Goal: Task Accomplishment & Management: Manage account settings

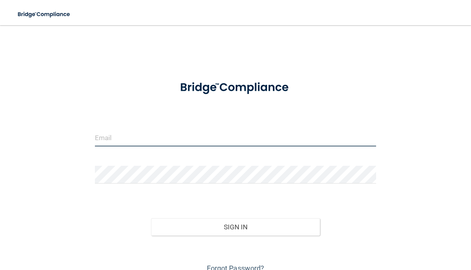
type input "[EMAIL_ADDRESS][DOMAIN_NAME]"
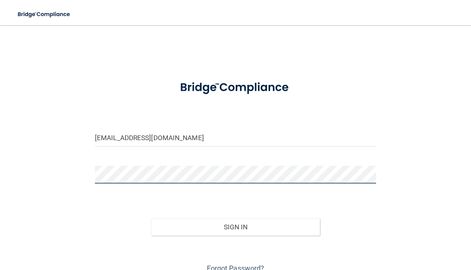
click at [235, 227] on button "Sign In" at bounding box center [235, 227] width 169 height 17
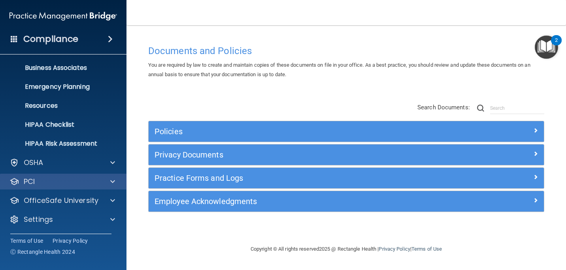
scroll to position [58, 0]
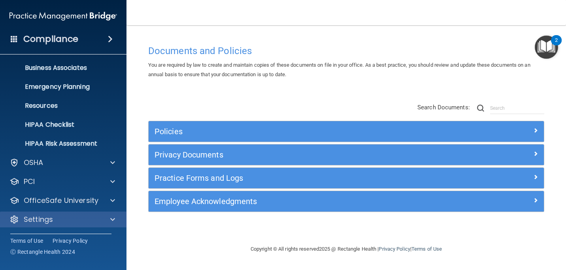
click at [66, 223] on div "Settings" at bounding box center [53, 219] width 98 height 9
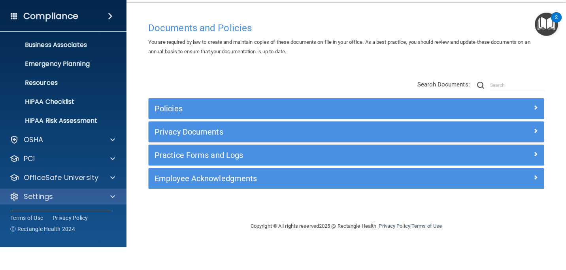
click at [108, 215] on div at bounding box center [112, 219] width 20 height 9
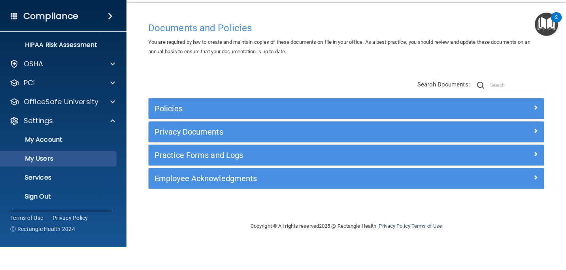
click at [46, 178] on p "My Users" at bounding box center [59, 182] width 108 height 8
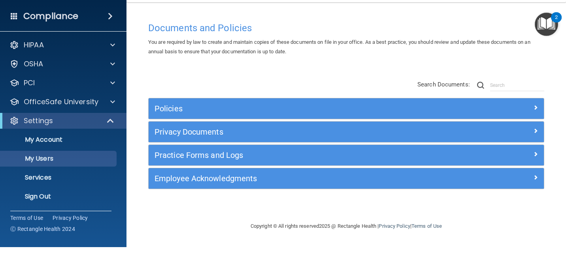
scroll to position [1, 0]
select select "20"
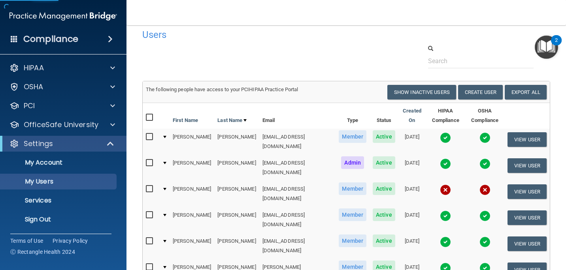
scroll to position [11, 0]
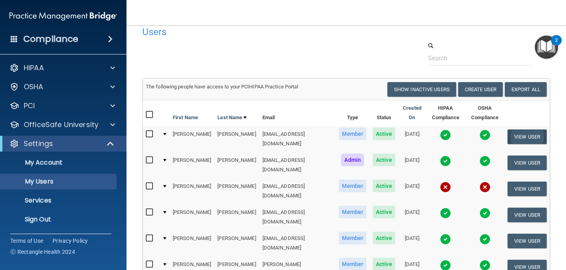
click at [471, 136] on button "View User" at bounding box center [527, 137] width 39 height 15
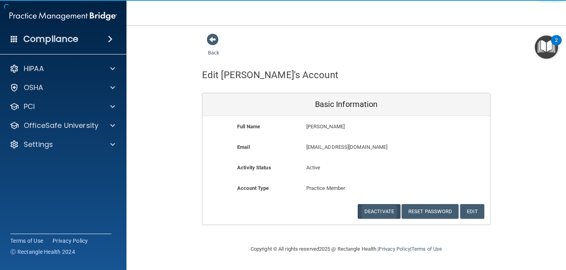
click at [386, 210] on button "Deactivate" at bounding box center [379, 211] width 43 height 15
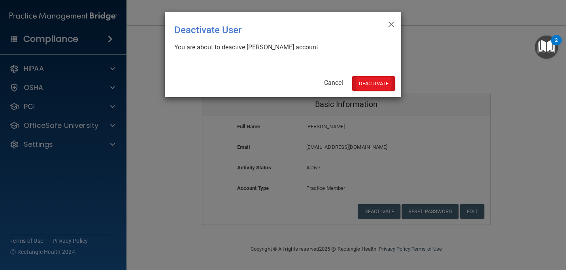
click at [377, 82] on button "Deactivate" at bounding box center [373, 83] width 43 height 15
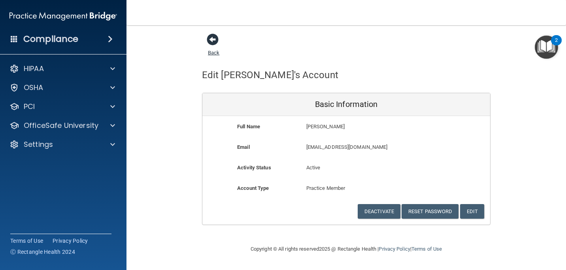
click at [212, 39] on span at bounding box center [213, 40] width 12 height 12
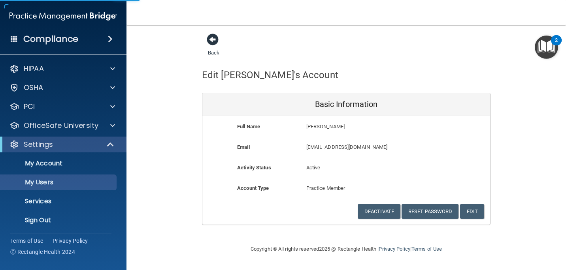
select select "20"
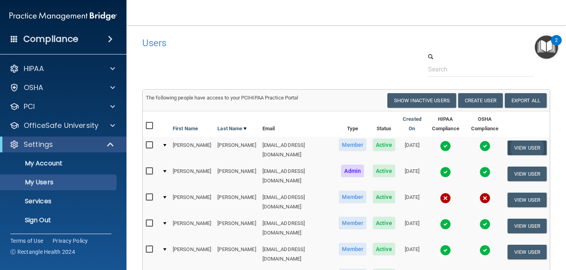
click at [522, 146] on button "View User" at bounding box center [527, 148] width 39 height 15
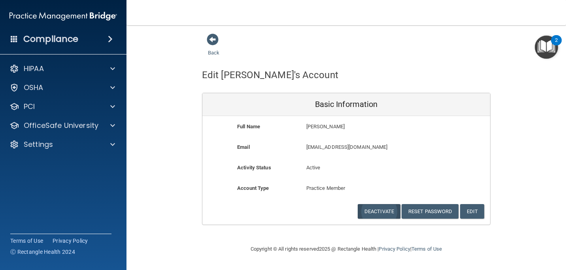
click at [379, 208] on button "Deactivate" at bounding box center [379, 211] width 43 height 15
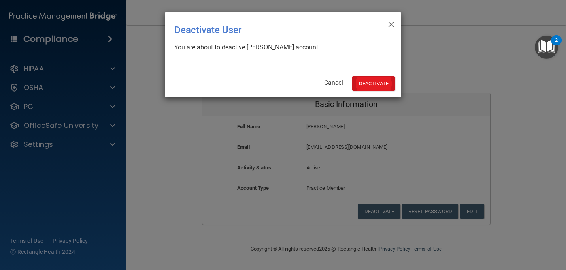
click at [373, 80] on button "Deactivate" at bounding box center [373, 83] width 43 height 15
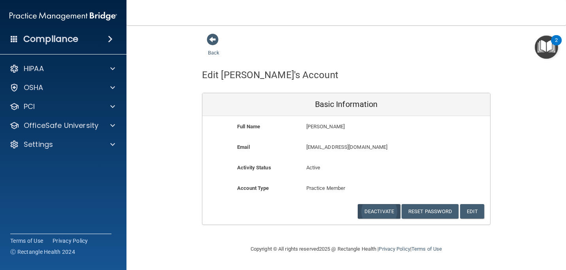
click at [388, 210] on button "Deactivate" at bounding box center [379, 211] width 43 height 15
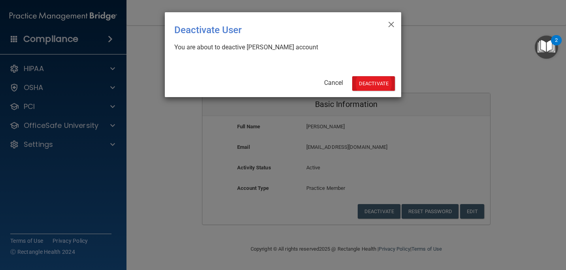
click at [372, 80] on button "Deactivate" at bounding box center [373, 83] width 43 height 15
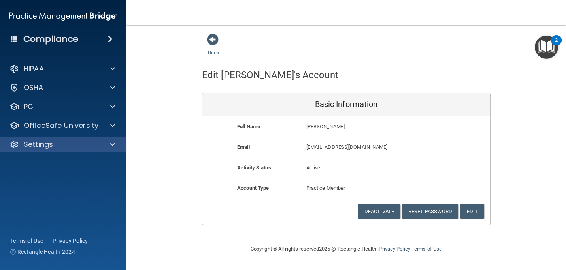
click at [78, 146] on div "Settings" at bounding box center [53, 144] width 98 height 9
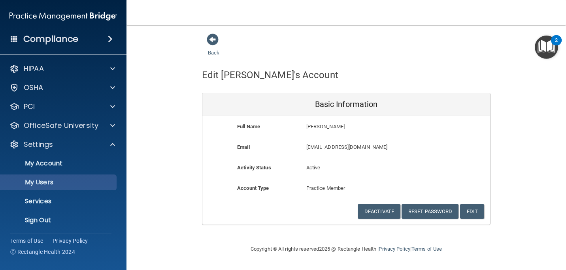
click at [56, 182] on p "My Users" at bounding box center [59, 183] width 108 height 8
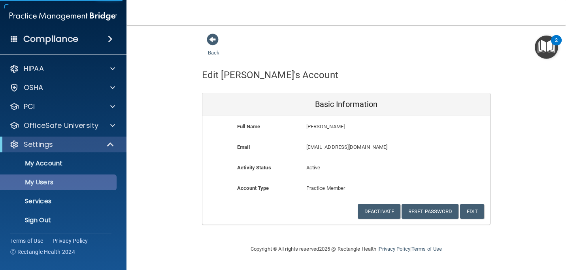
select select "20"
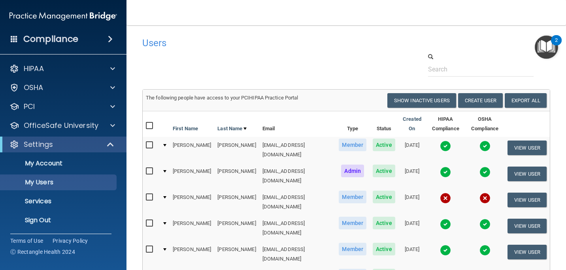
click at [149, 144] on input "checkbox" at bounding box center [150, 145] width 9 height 6
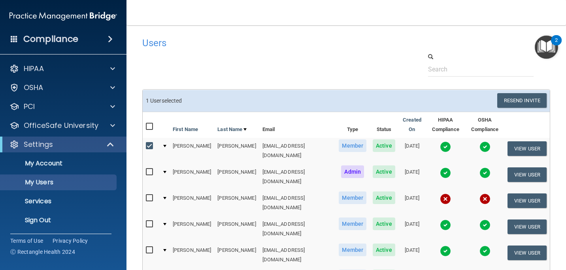
click at [146, 144] on input "checkbox" at bounding box center [150, 146] width 9 height 6
checkbox input "false"
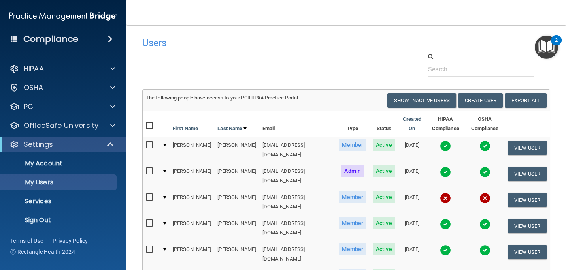
click at [164, 145] on div at bounding box center [164, 145] width 3 height 2
click at [167, 144] on td at bounding box center [164, 150] width 11 height 26
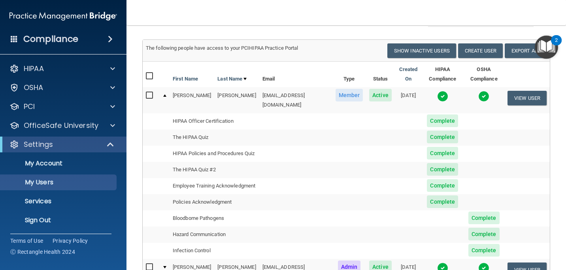
scroll to position [49, 0]
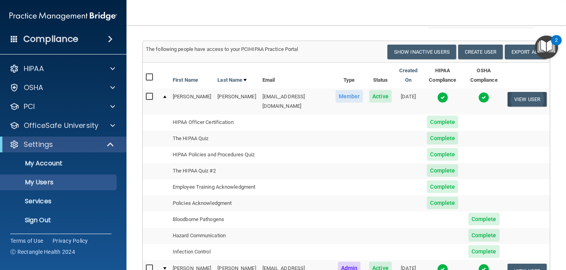
click at [518, 97] on button "View User" at bounding box center [527, 99] width 39 height 15
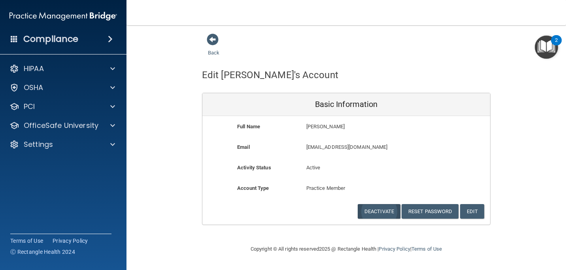
click at [390, 206] on button "Deactivate" at bounding box center [379, 211] width 43 height 15
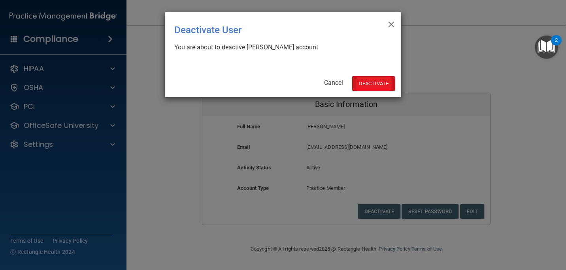
click at [375, 83] on button "Deactivate" at bounding box center [373, 83] width 43 height 15
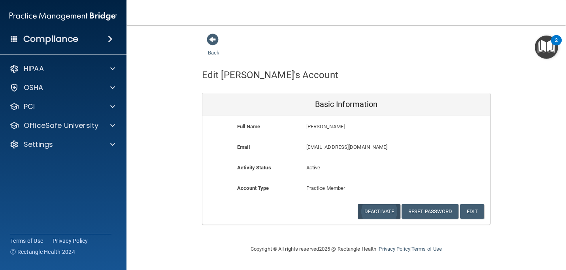
click at [390, 207] on button "Deactivate" at bounding box center [379, 211] width 43 height 15
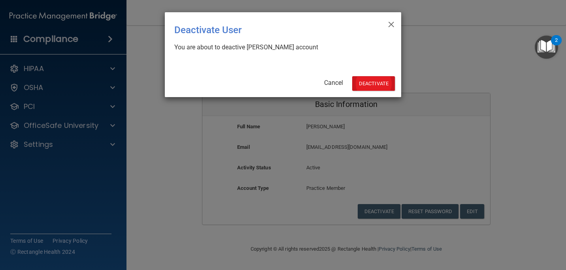
click at [365, 80] on button "Deactivate" at bounding box center [373, 83] width 43 height 15
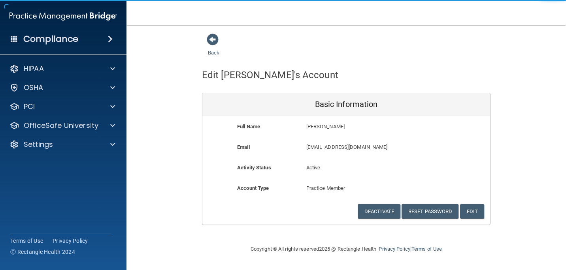
click at [384, 208] on button "Deactivate" at bounding box center [379, 211] width 43 height 15
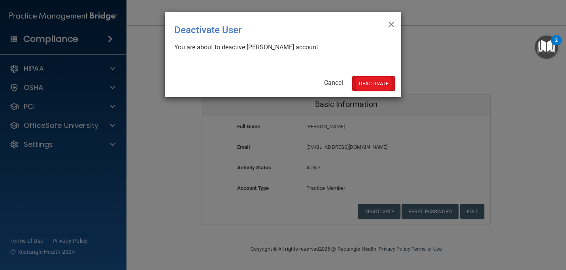
click at [369, 85] on button "Deactivate" at bounding box center [373, 83] width 43 height 15
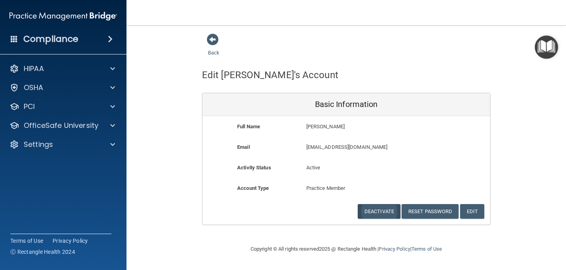
click at [377, 207] on button "Deactivate" at bounding box center [379, 211] width 43 height 15
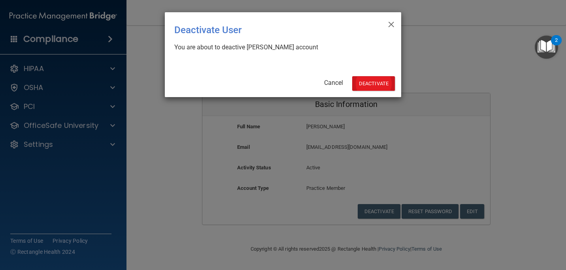
click at [368, 82] on button "Deactivate" at bounding box center [373, 83] width 43 height 15
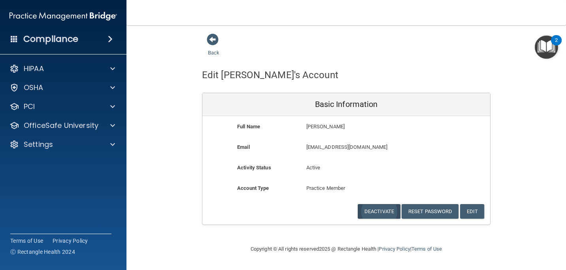
click at [376, 209] on button "Deactivate" at bounding box center [379, 211] width 43 height 15
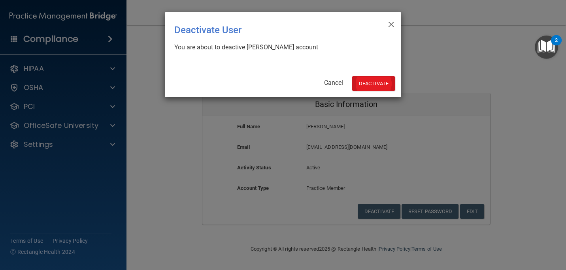
click at [367, 81] on button "Deactivate" at bounding box center [373, 83] width 43 height 15
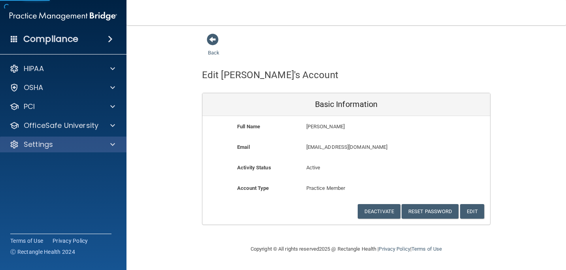
click at [95, 145] on div "Settings" at bounding box center [53, 144] width 98 height 9
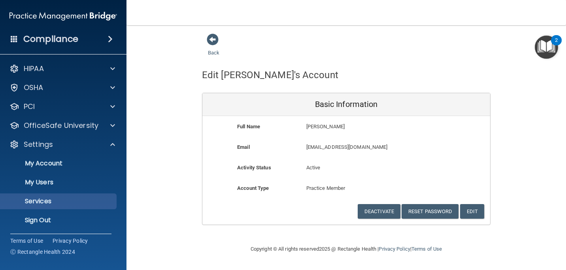
click at [60, 202] on p "Services" at bounding box center [59, 202] width 108 height 8
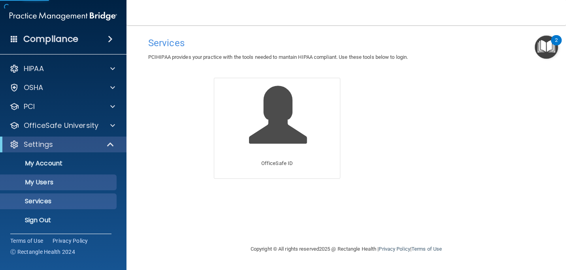
click at [61, 185] on p "My Users" at bounding box center [59, 183] width 108 height 8
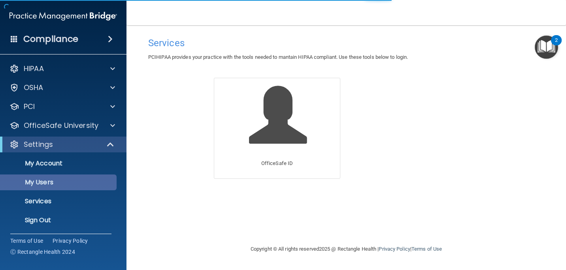
select select "20"
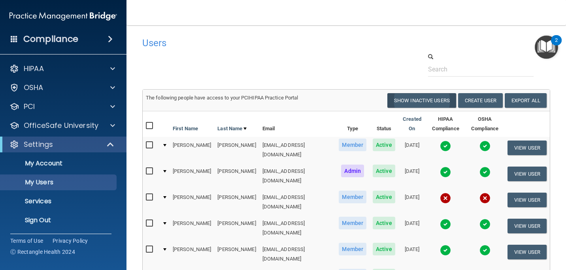
click at [412, 100] on button "Show Inactive Users" at bounding box center [422, 100] width 69 height 15
select select "20"
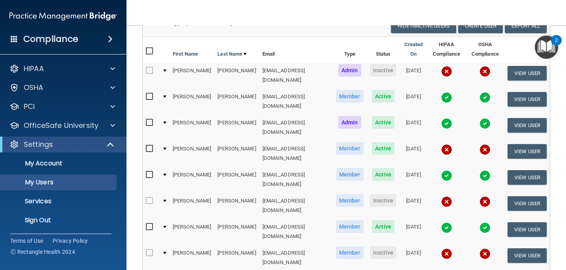
scroll to position [55, 0]
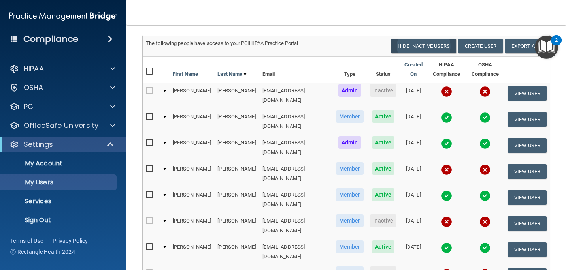
click at [425, 43] on button "Hide Inactive Users" at bounding box center [423, 46] width 65 height 15
select select "20"
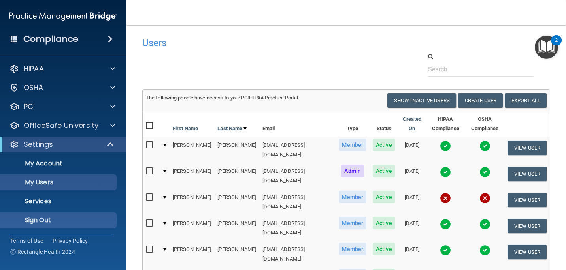
click at [48, 224] on p "Sign Out" at bounding box center [59, 221] width 108 height 8
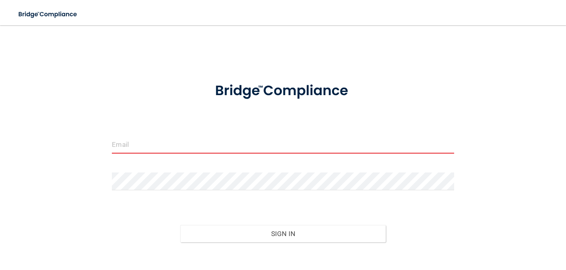
type input "[EMAIL_ADDRESS][DOMAIN_NAME]"
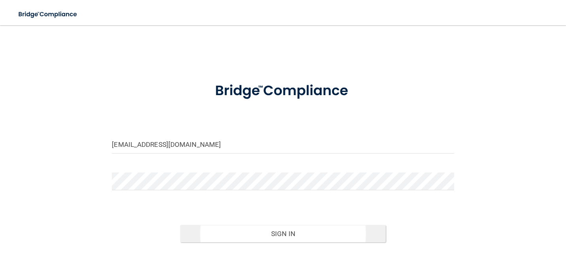
click at [265, 230] on button "Sign In" at bounding box center [282, 233] width 205 height 17
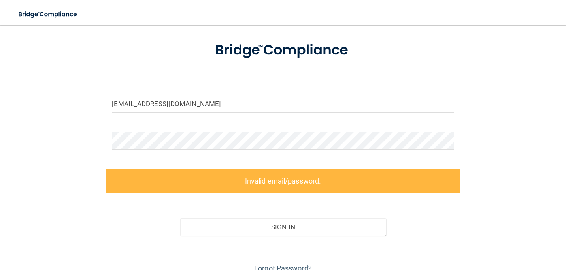
scroll to position [28, 0]
